Goal: Task Accomplishment & Management: Complete application form

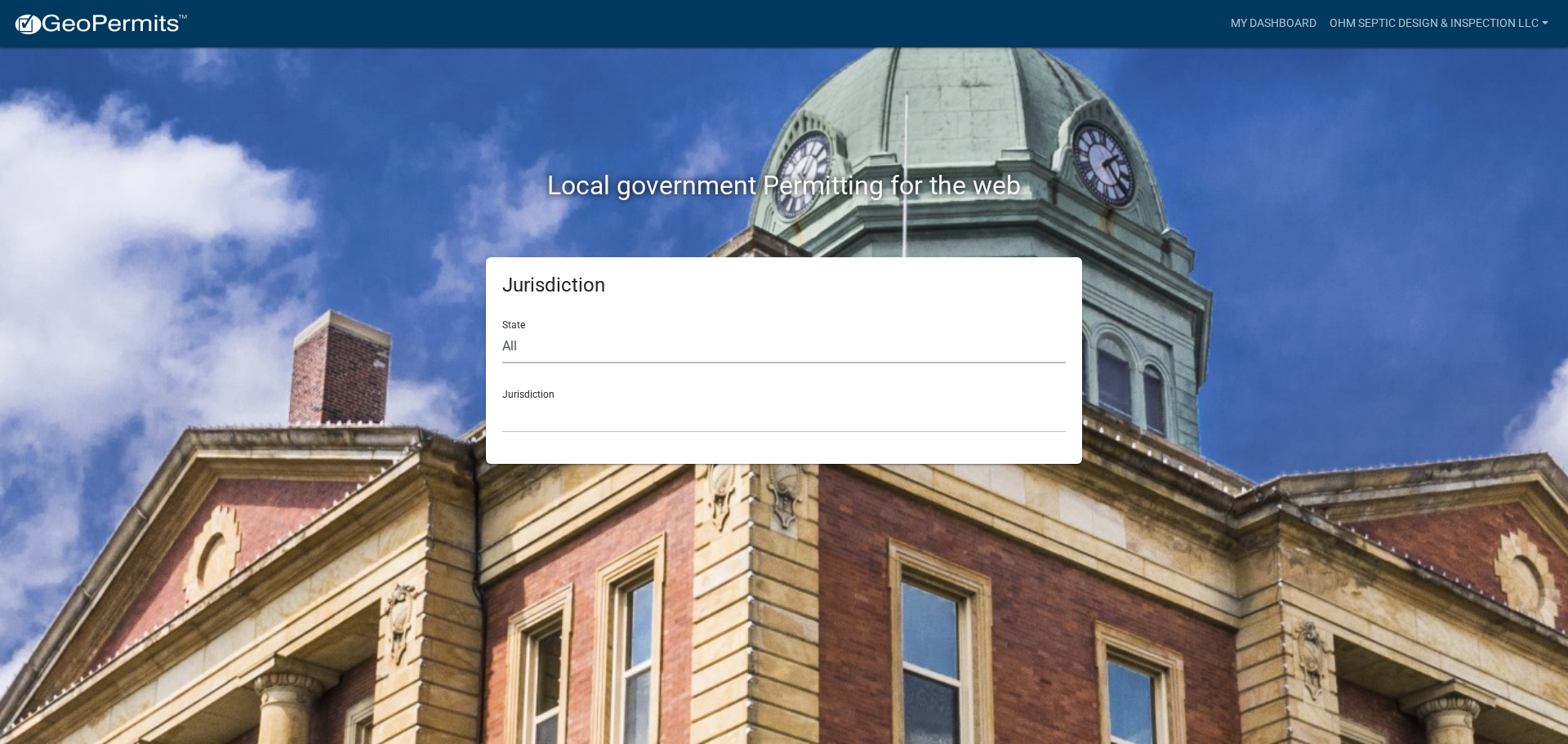
click at [643, 349] on select "All [US_STATE] [US_STATE] [US_STATE] [US_STATE] [US_STATE] [US_STATE] [US_STATE…" at bounding box center [783, 346] width 563 height 34
select select "[US_STATE]"
click at [502, 330] on select "All [US_STATE] [US_STATE] [US_STATE] [US_STATE] [US_STATE] [US_STATE] [US_STATE…" at bounding box center [783, 346] width 563 height 34
click at [574, 413] on select "[GEOGRAPHIC_DATA], [US_STATE] [GEOGRAPHIC_DATA], [US_STATE] [GEOGRAPHIC_DATA], …" at bounding box center [783, 416] width 563 height 34
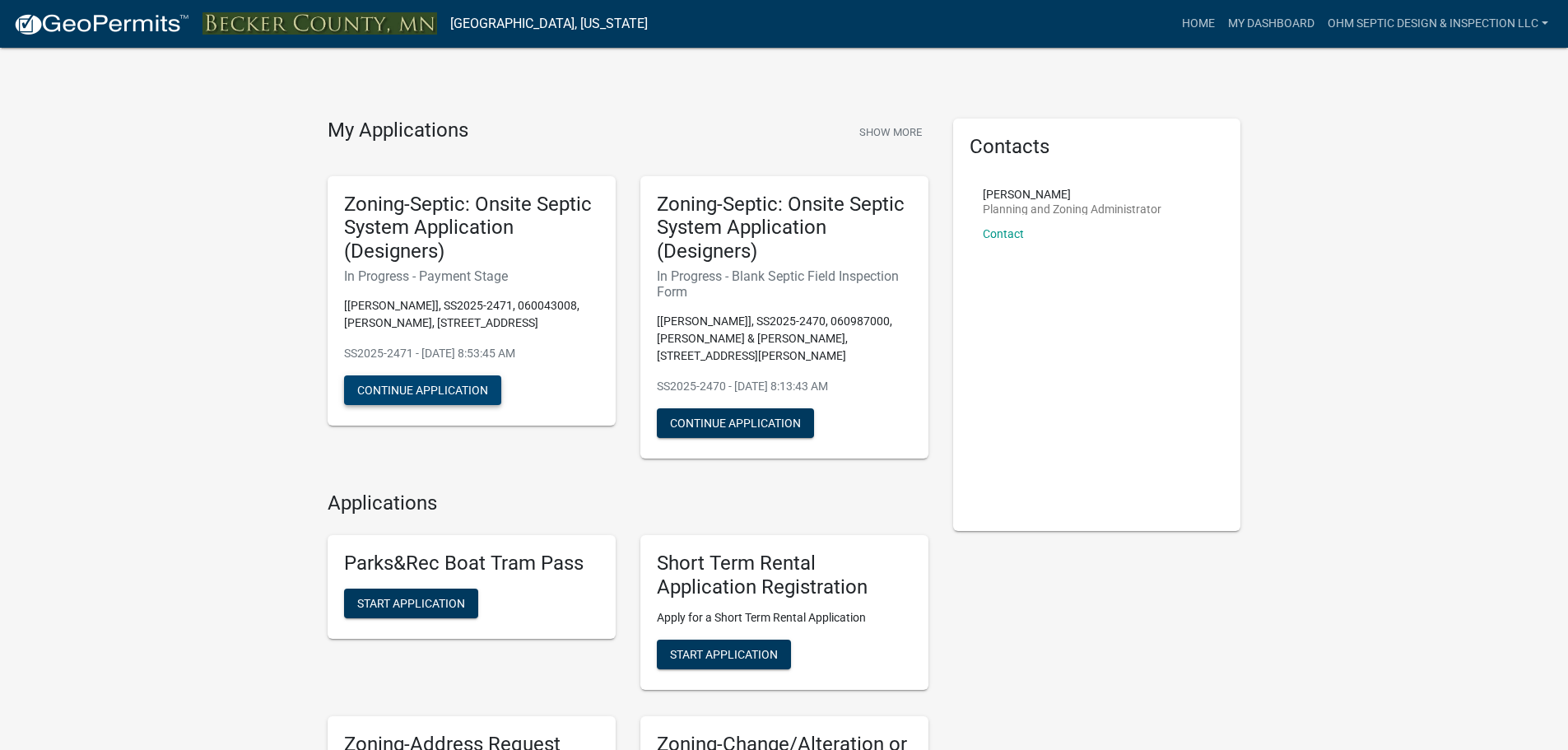
click at [460, 393] on button "Continue Application" at bounding box center [423, 391] width 157 height 30
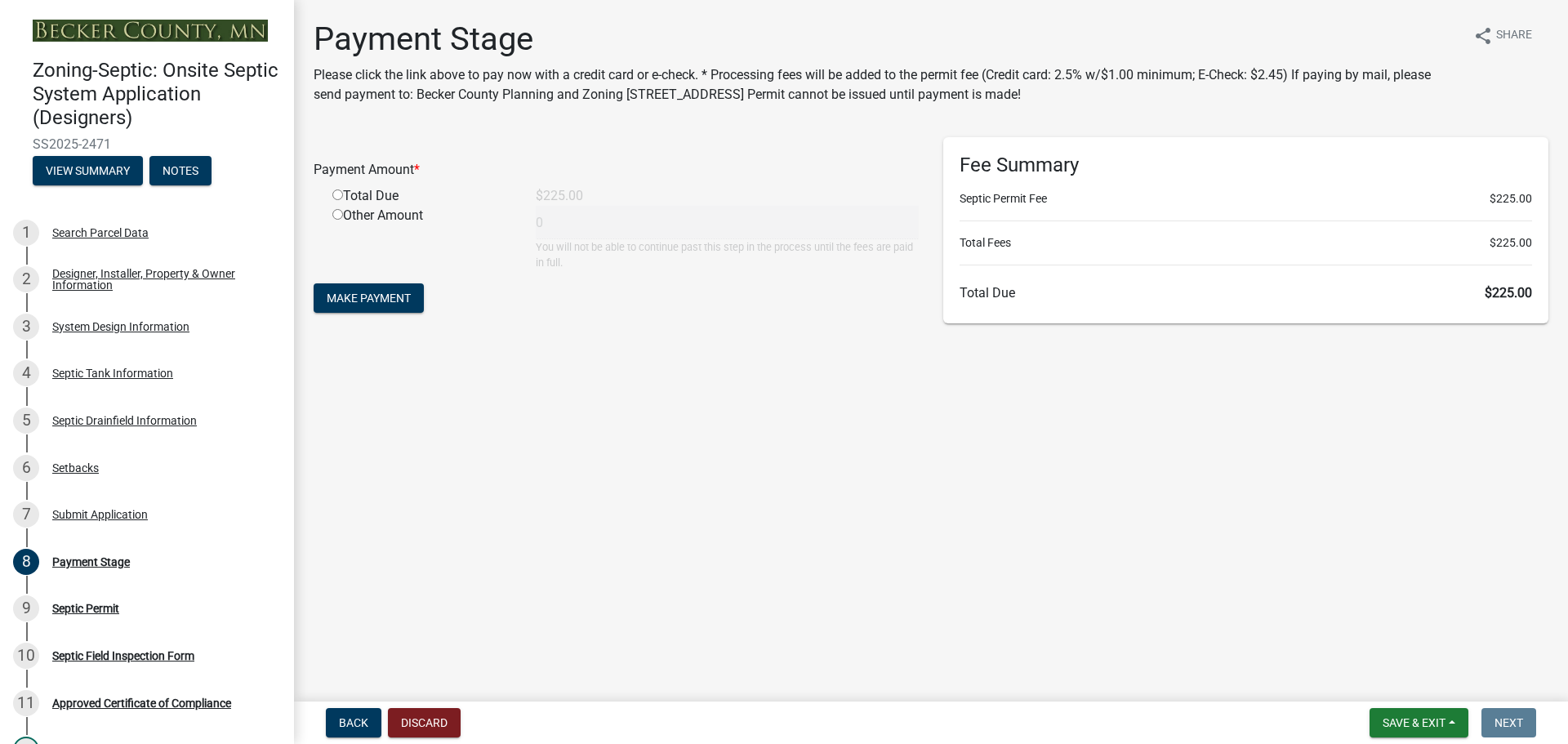
click at [388, 197] on div "Total Due" at bounding box center [422, 195] width 203 height 19
click at [335, 194] on input "radio" at bounding box center [338, 195] width 11 height 11
radio input "true"
type input "225"
click at [348, 301] on span "Make Payment" at bounding box center [369, 298] width 84 height 13
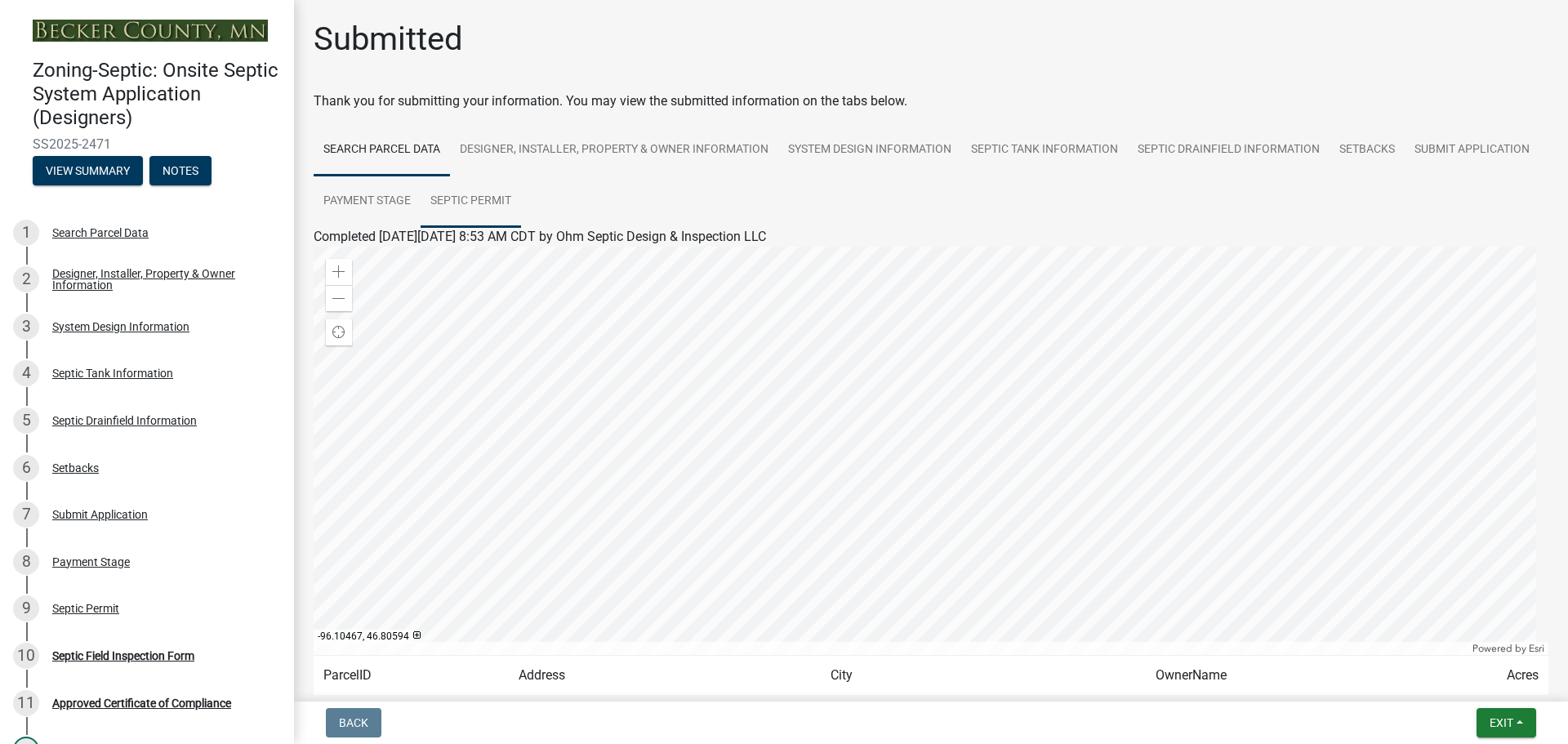
click at [521, 197] on link "Septic Permit" at bounding box center [471, 202] width 101 height 52
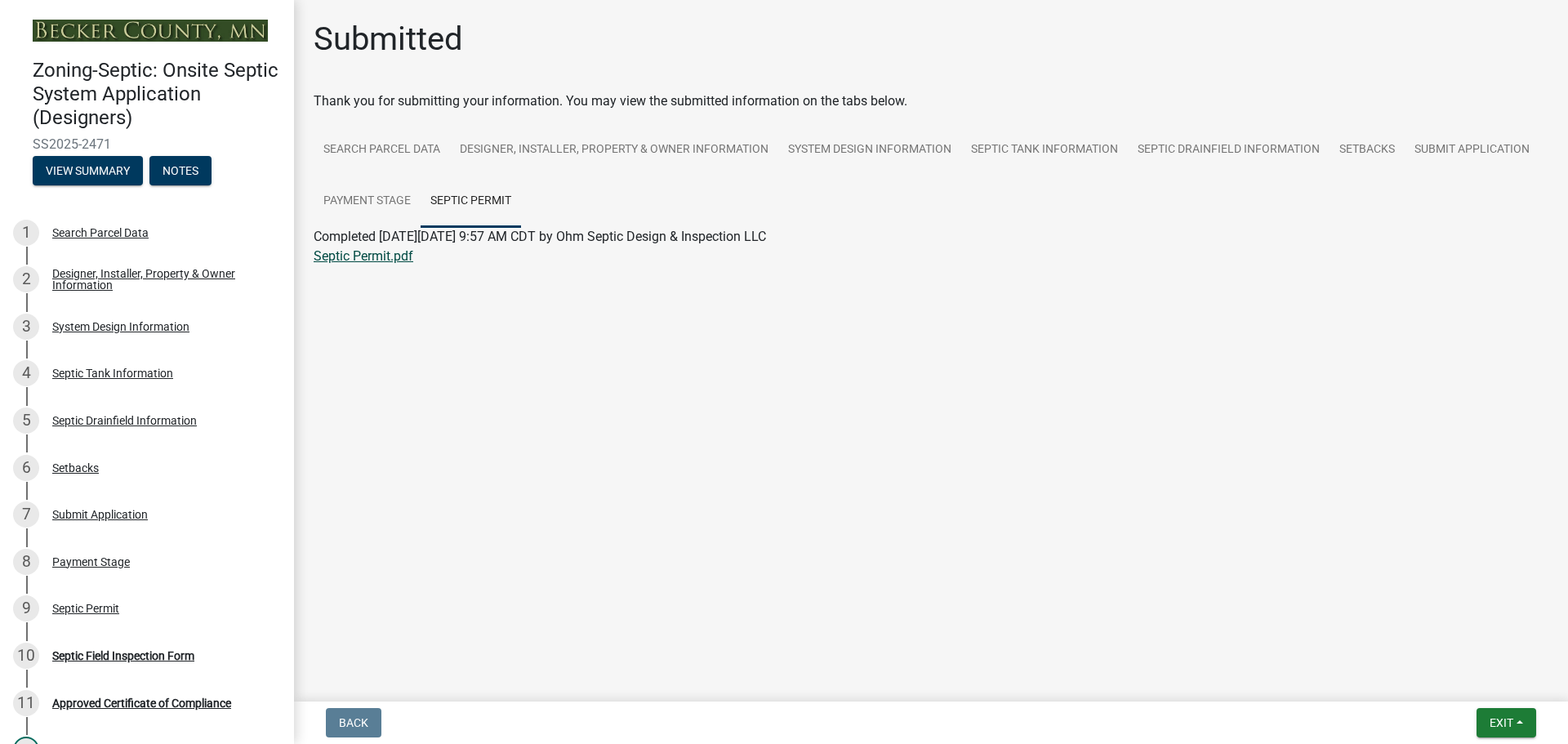
click at [384, 258] on link "Septic Permit.pdf" at bounding box center [363, 256] width 100 height 16
click at [1497, 717] on span "Exit" at bounding box center [1501, 723] width 24 height 13
click at [1465, 684] on button "Save & Exit" at bounding box center [1470, 680] width 131 height 39
